Goal: Information Seeking & Learning: Learn about a topic

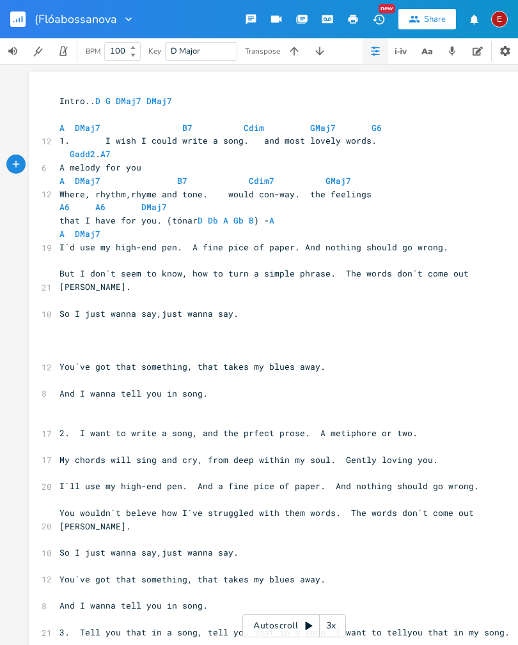
click at [402, 56] on icon "button" at bounding box center [400, 50] width 15 height 15
click at [428, 61] on button "button" at bounding box center [426, 51] width 26 height 26
click at [396, 60] on button "button" at bounding box center [401, 51] width 26 height 26
click at [378, 60] on button "button" at bounding box center [375, 51] width 26 height 26
click at [303, 22] on icon "button" at bounding box center [303, 18] width 10 height 7
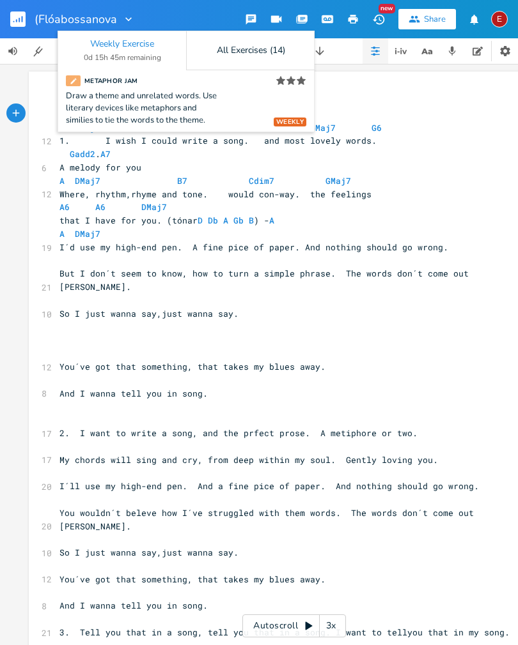
click at [303, 12] on button "button" at bounding box center [302, 19] width 26 height 23
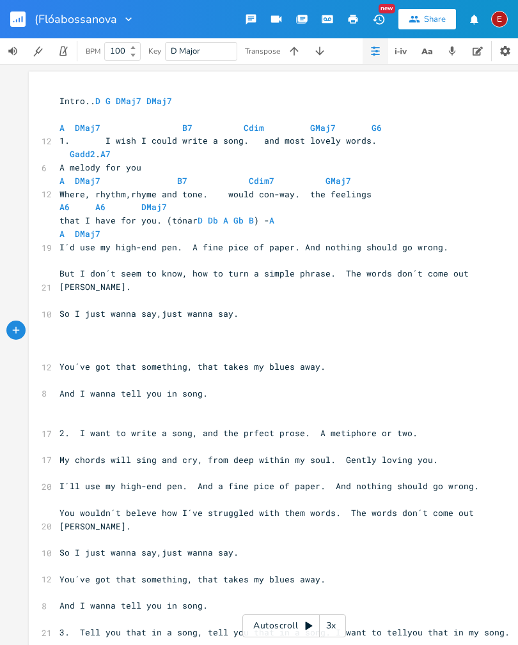
click at [125, 24] on icon "button" at bounding box center [128, 19] width 13 height 13
click at [22, 22] on icon "button" at bounding box center [22, 19] width 1 height 6
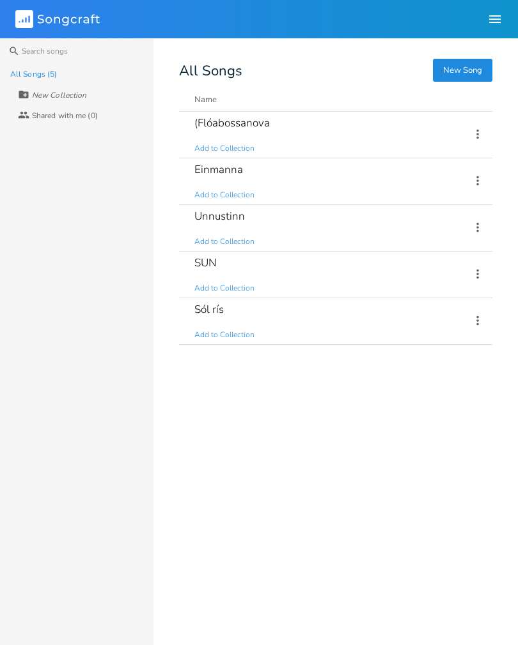
click at [215, 274] on div "SUN Add to Collection" at bounding box center [324, 275] width 261 height 46
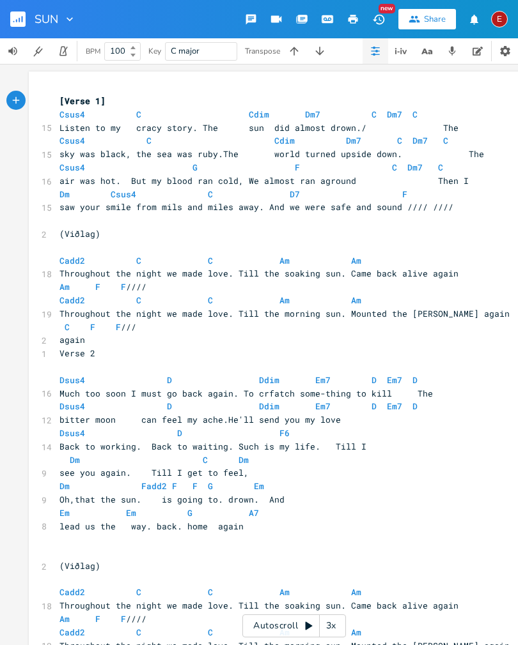
click at [498, 19] on div "E" at bounding box center [499, 19] width 17 height 17
click at [508, 49] on icon "button" at bounding box center [505, 51] width 10 height 10
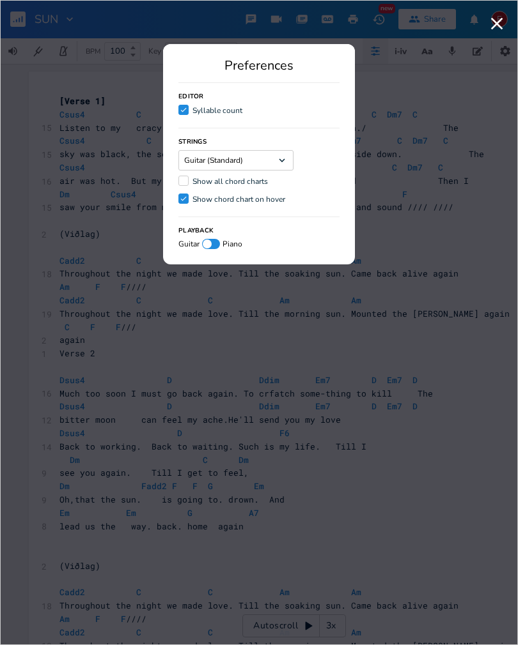
click at [178, 177] on input "Show all chord charts" at bounding box center [178, 181] width 0 height 8
checkbox input "true"
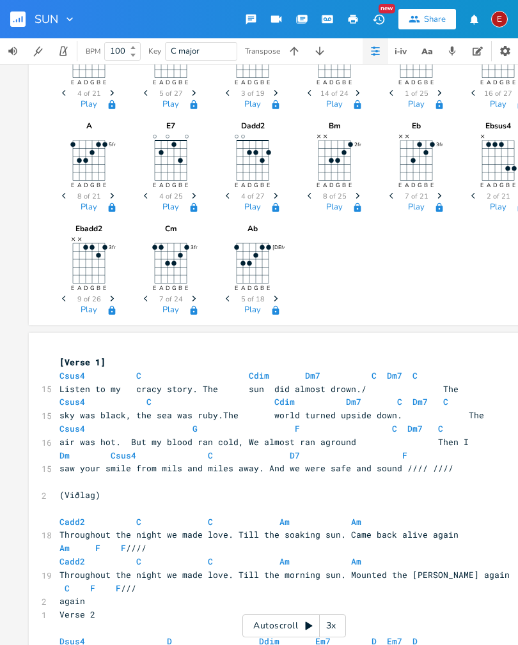
scroll to position [277, 0]
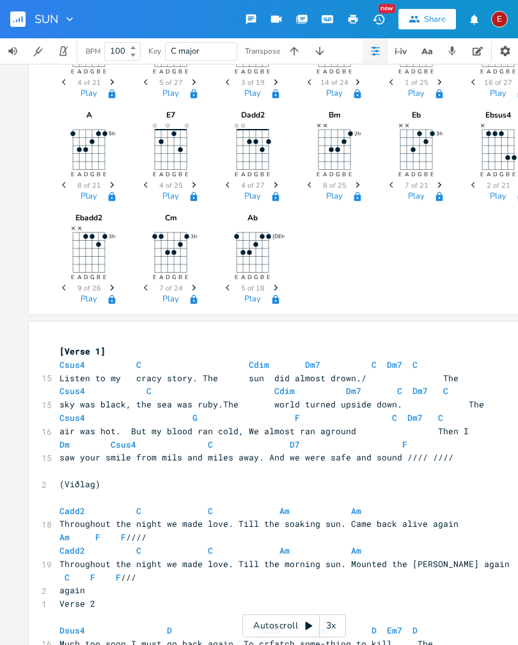
click at [209, 145] on div at bounding box center [212, 155] width 18 height 103
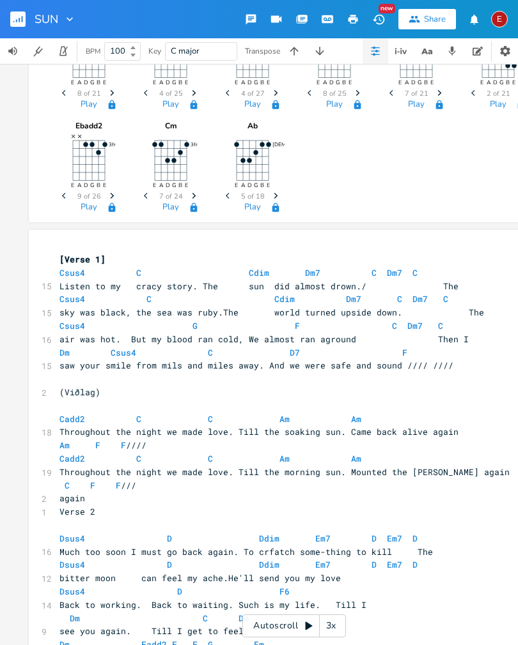
scroll to position [375, 0]
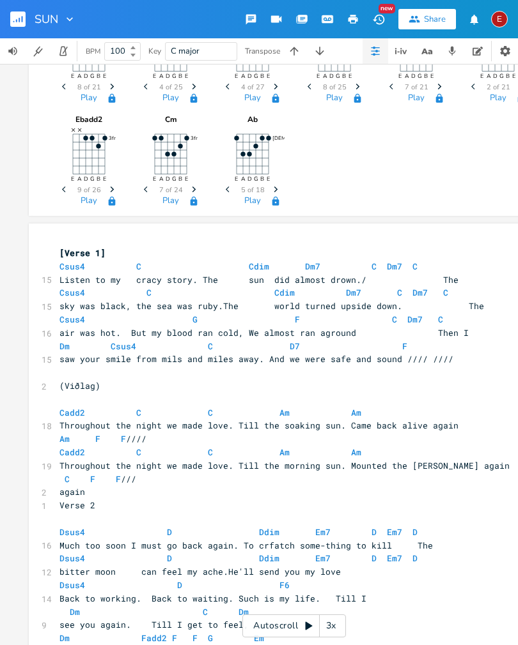
click at [271, 566] on span "bitter moon can feel my ache.He'll send you my love" at bounding box center [199, 572] width 281 height 12
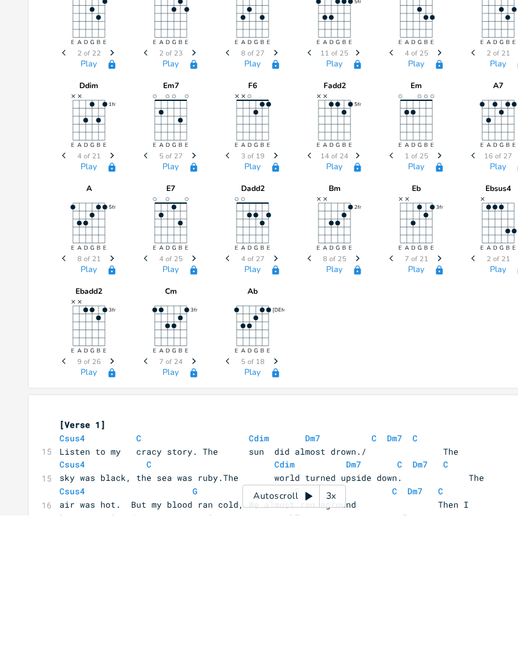
scroll to position [70, 0]
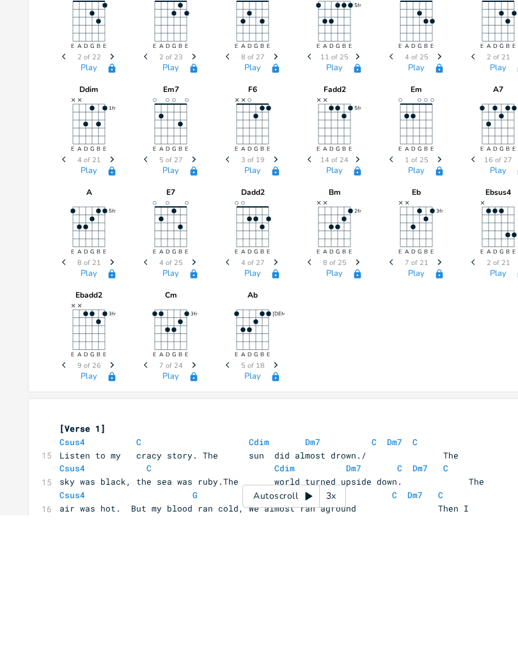
click at [215, 208] on div at bounding box center [212, 259] width 18 height 103
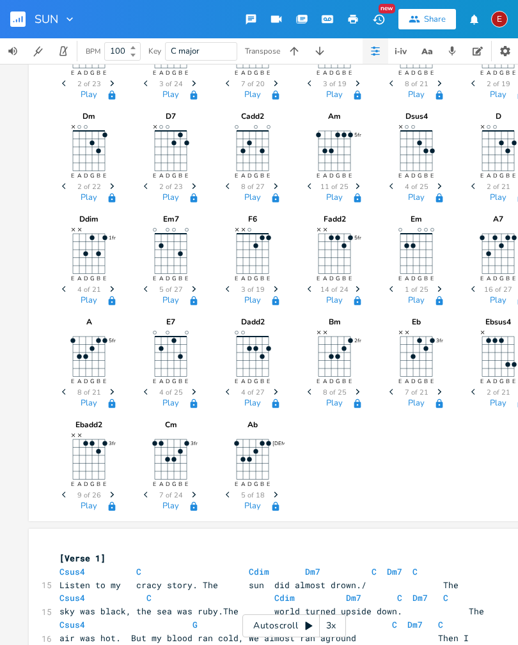
click at [225, 279] on span "Previous" at bounding box center [228, 290] width 17 height 22
click at [223, 279] on span "Previous" at bounding box center [228, 290] width 17 height 22
click at [276, 279] on span "Next" at bounding box center [275, 290] width 17 height 22
click at [271, 279] on span "Next" at bounding box center [275, 290] width 17 height 22
click at [270, 279] on span "Next" at bounding box center [275, 290] width 17 height 22
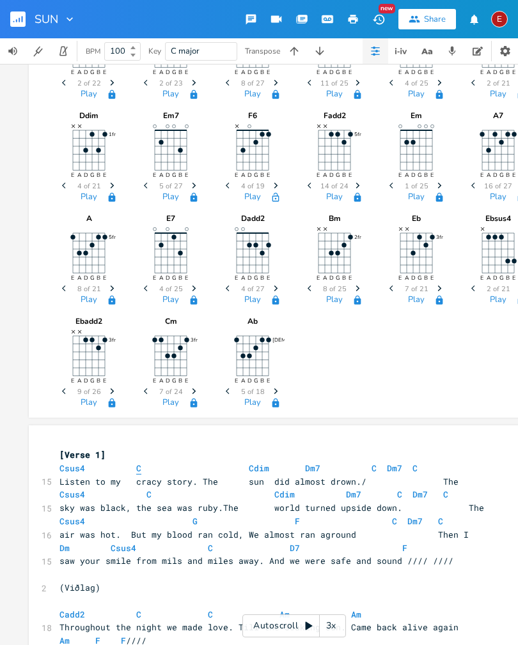
scroll to position [175, 0]
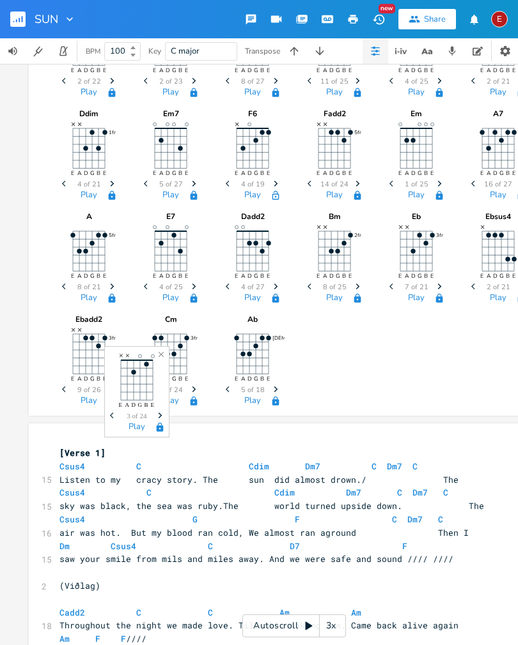
click at [157, 415] on icon "Next" at bounding box center [160, 415] width 7 height 7
click at [110, 417] on icon "Previous" at bounding box center [113, 415] width 7 height 7
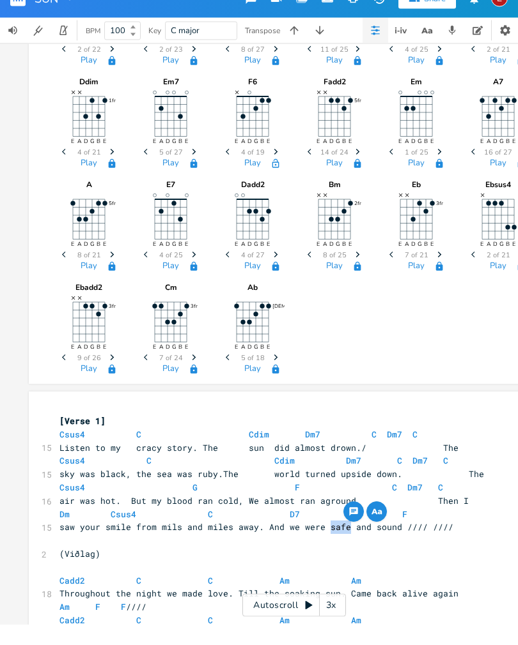
scroll to position [20, 0]
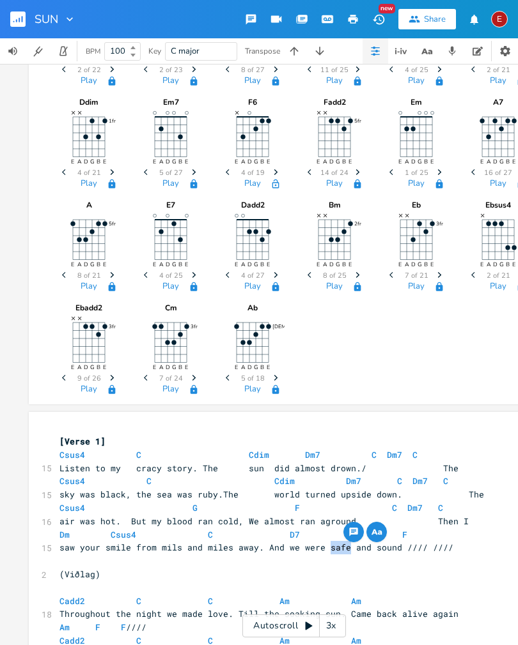
click at [471, 272] on icon "Previous" at bounding box center [474, 275] width 7 height 7
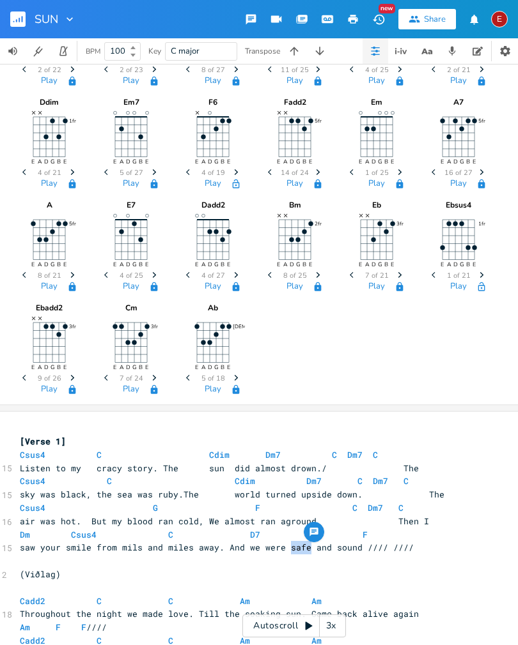
scroll to position [0, 40]
click at [479, 272] on icon "Next" at bounding box center [481, 275] width 7 height 7
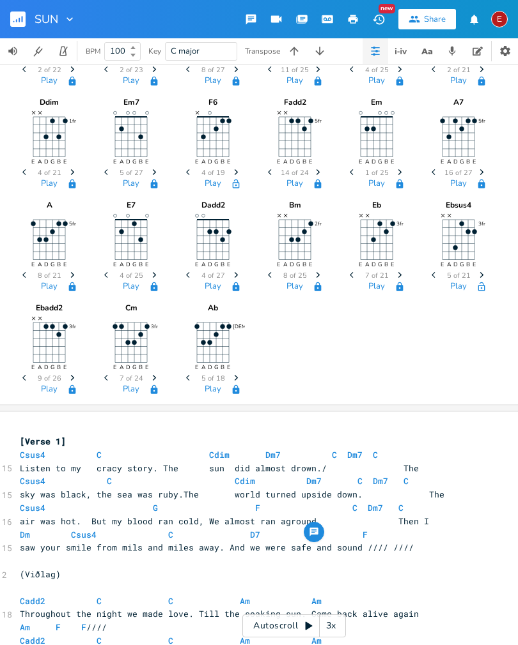
click at [479, 272] on icon "Next" at bounding box center [481, 275] width 7 height 7
click at [433, 272] on icon "button" at bounding box center [432, 275] width 3 height 6
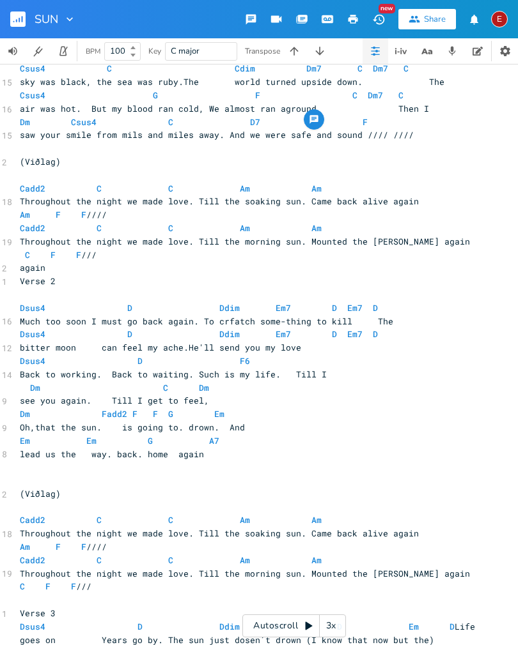
scroll to position [599, 0]
